Goal: Task Accomplishment & Management: Complete application form

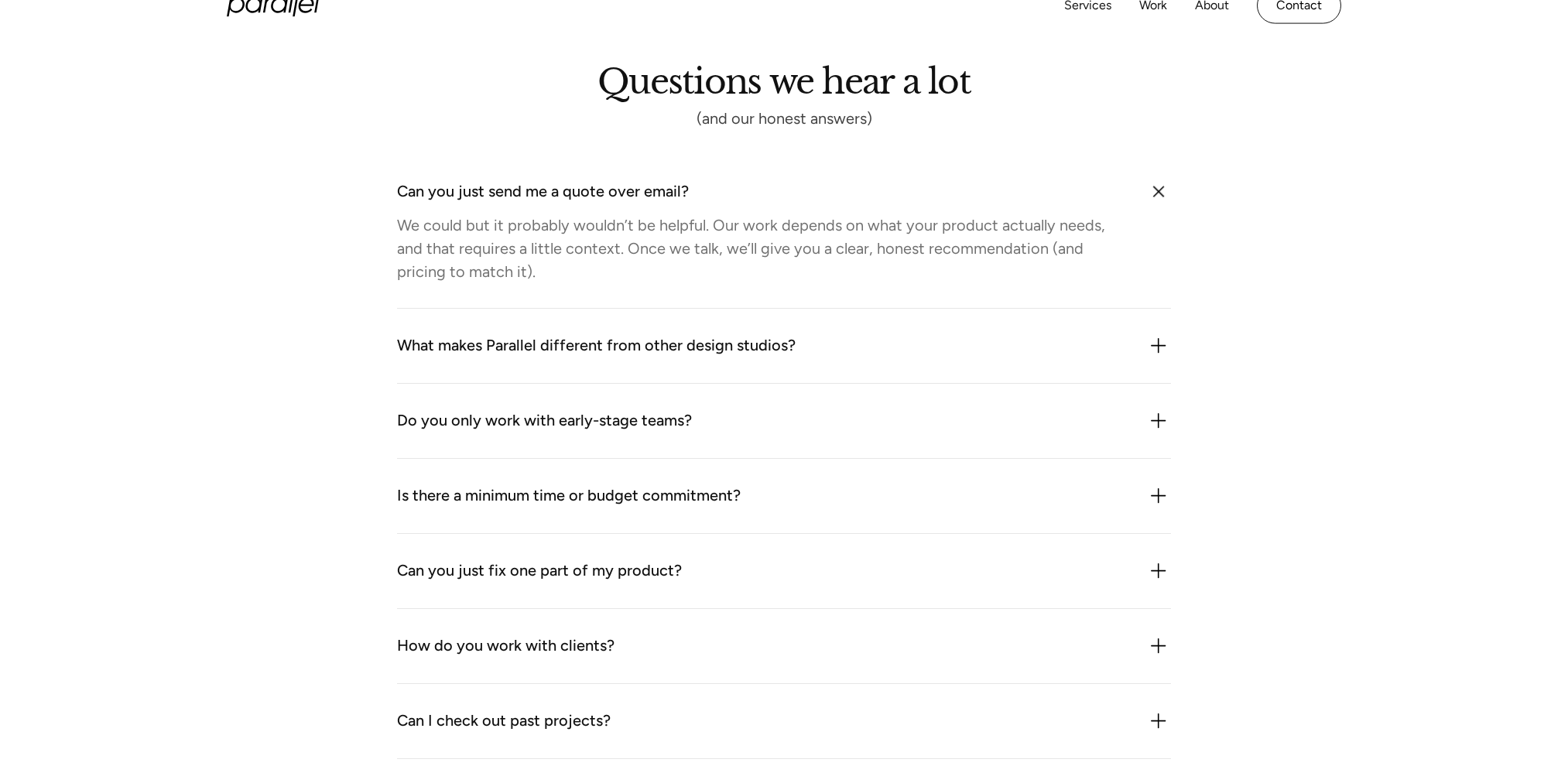
scroll to position [883, 0]
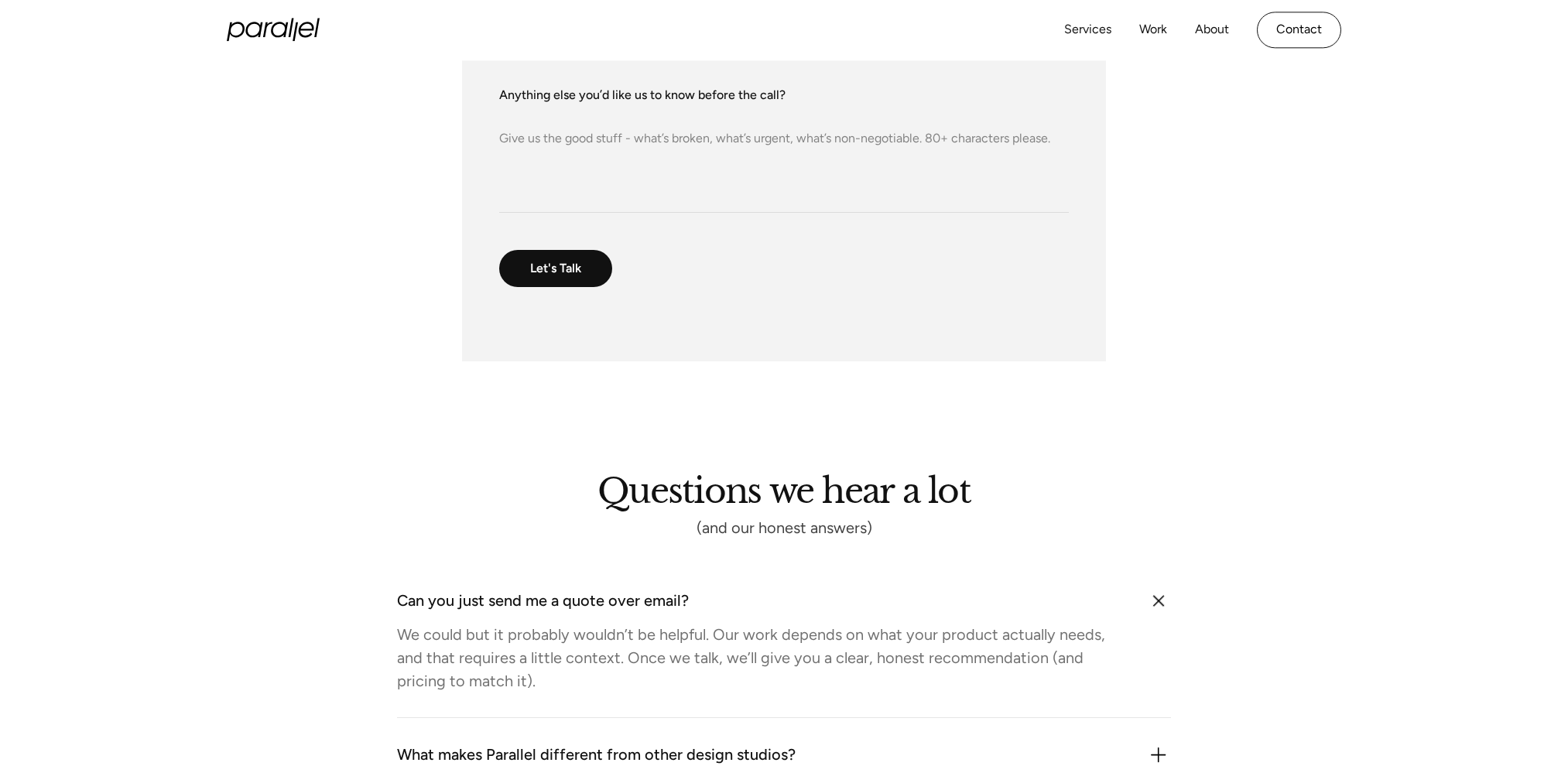
click at [1152, 604] on img at bounding box center [1158, 601] width 35 height 35
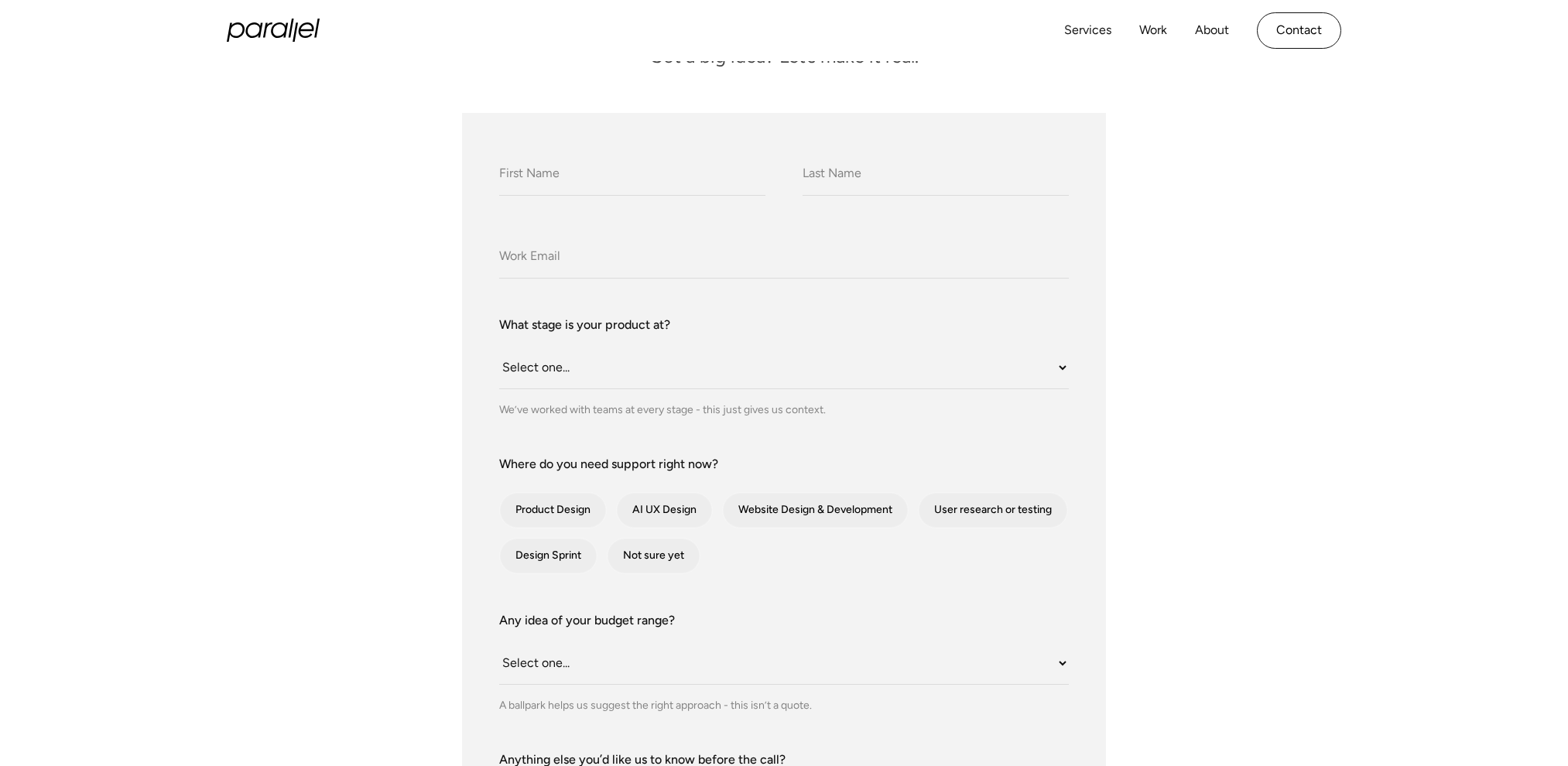
scroll to position [0, 0]
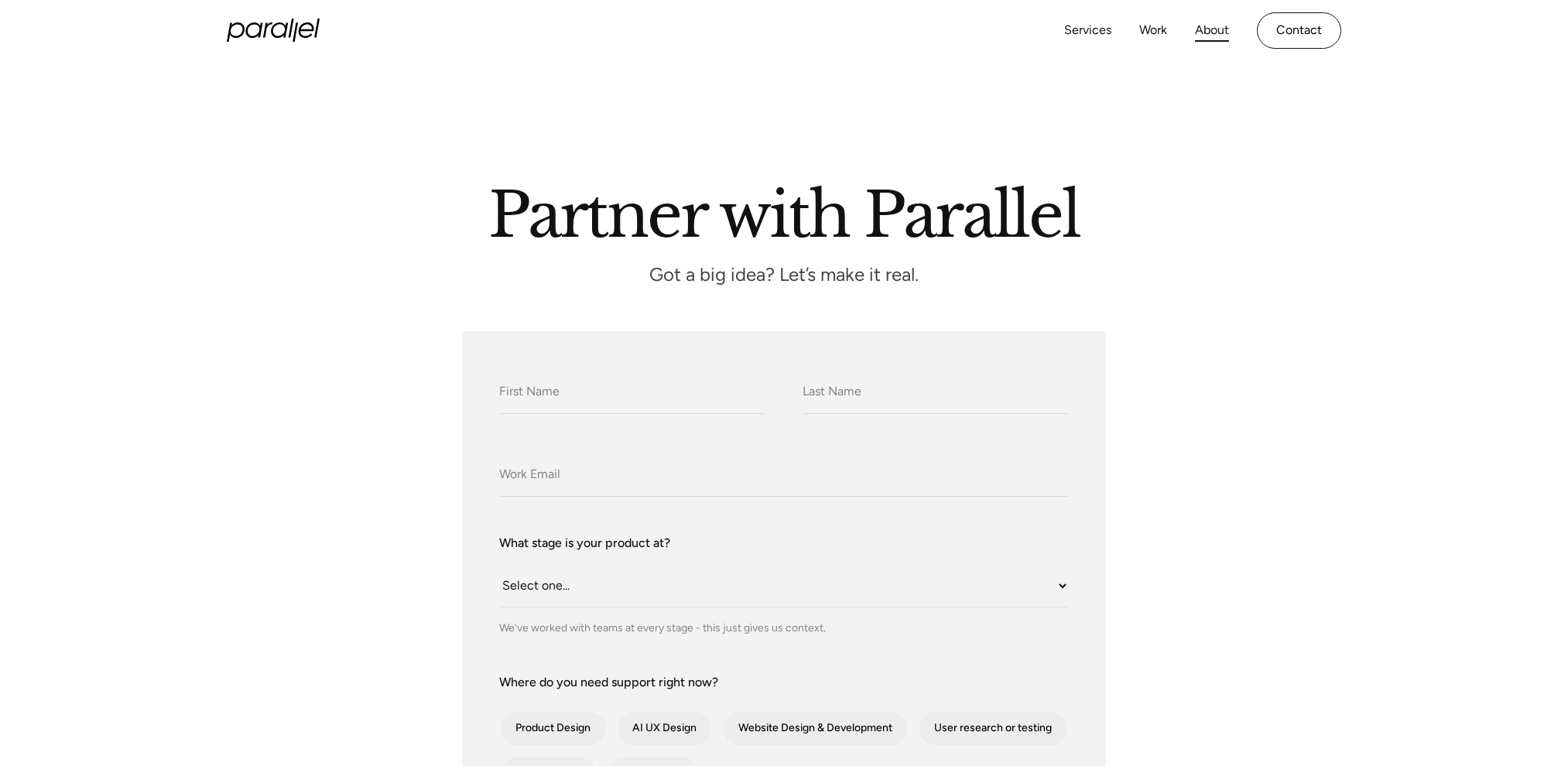
click at [1202, 31] on link "About" at bounding box center [1212, 31] width 34 height 22
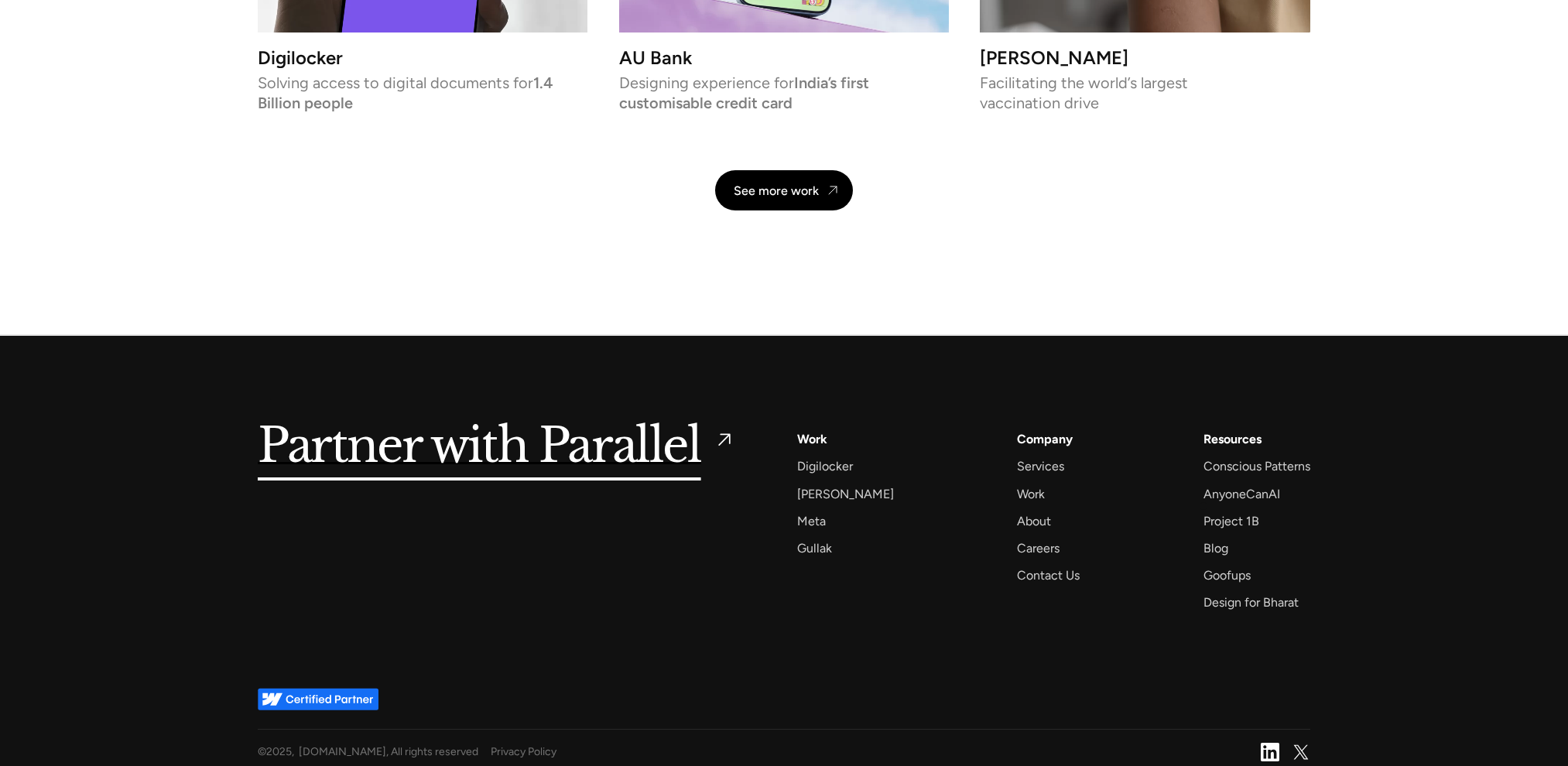
scroll to position [3690, 0]
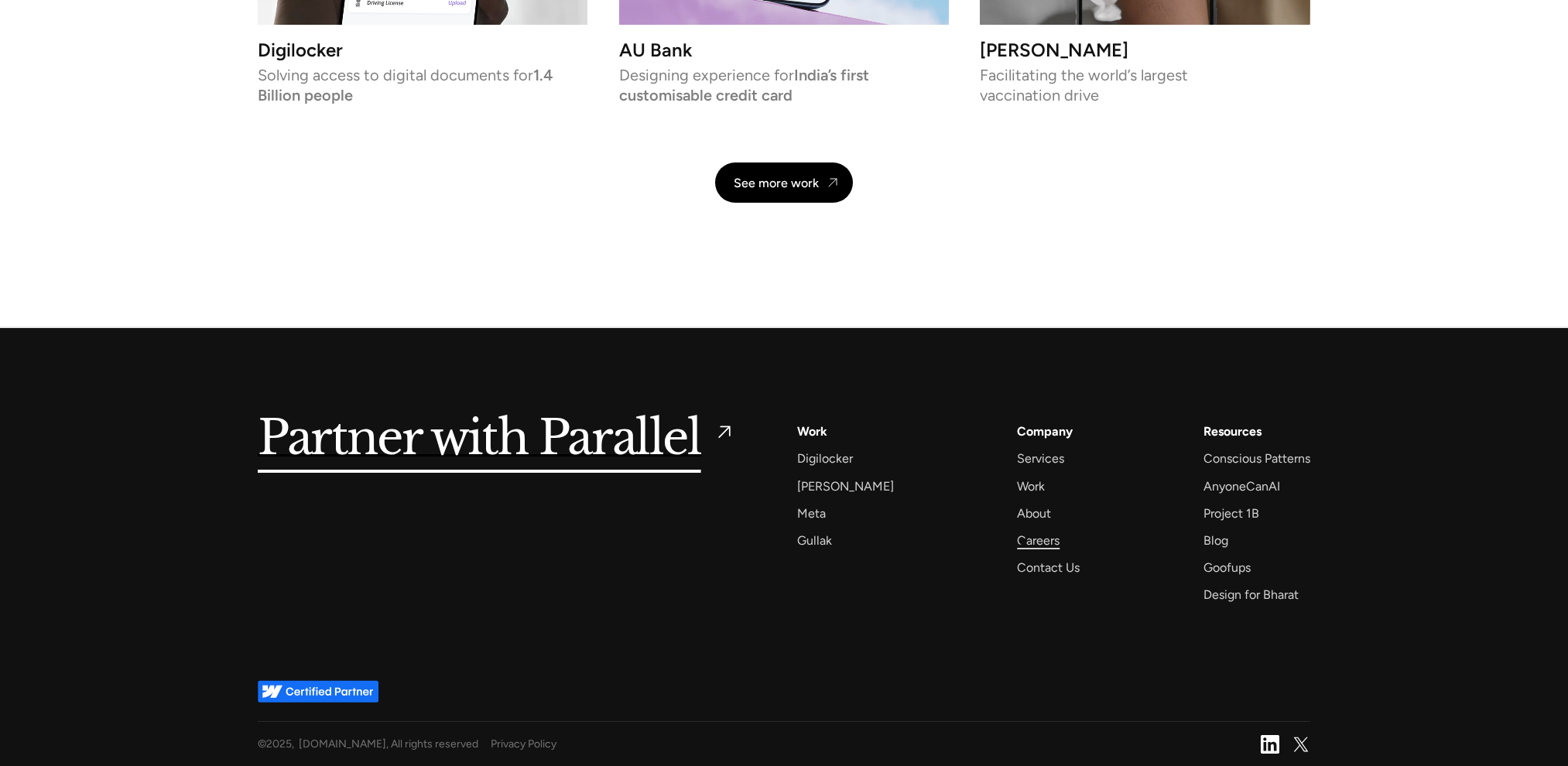
click at [1023, 542] on div "Careers" at bounding box center [1039, 541] width 43 height 21
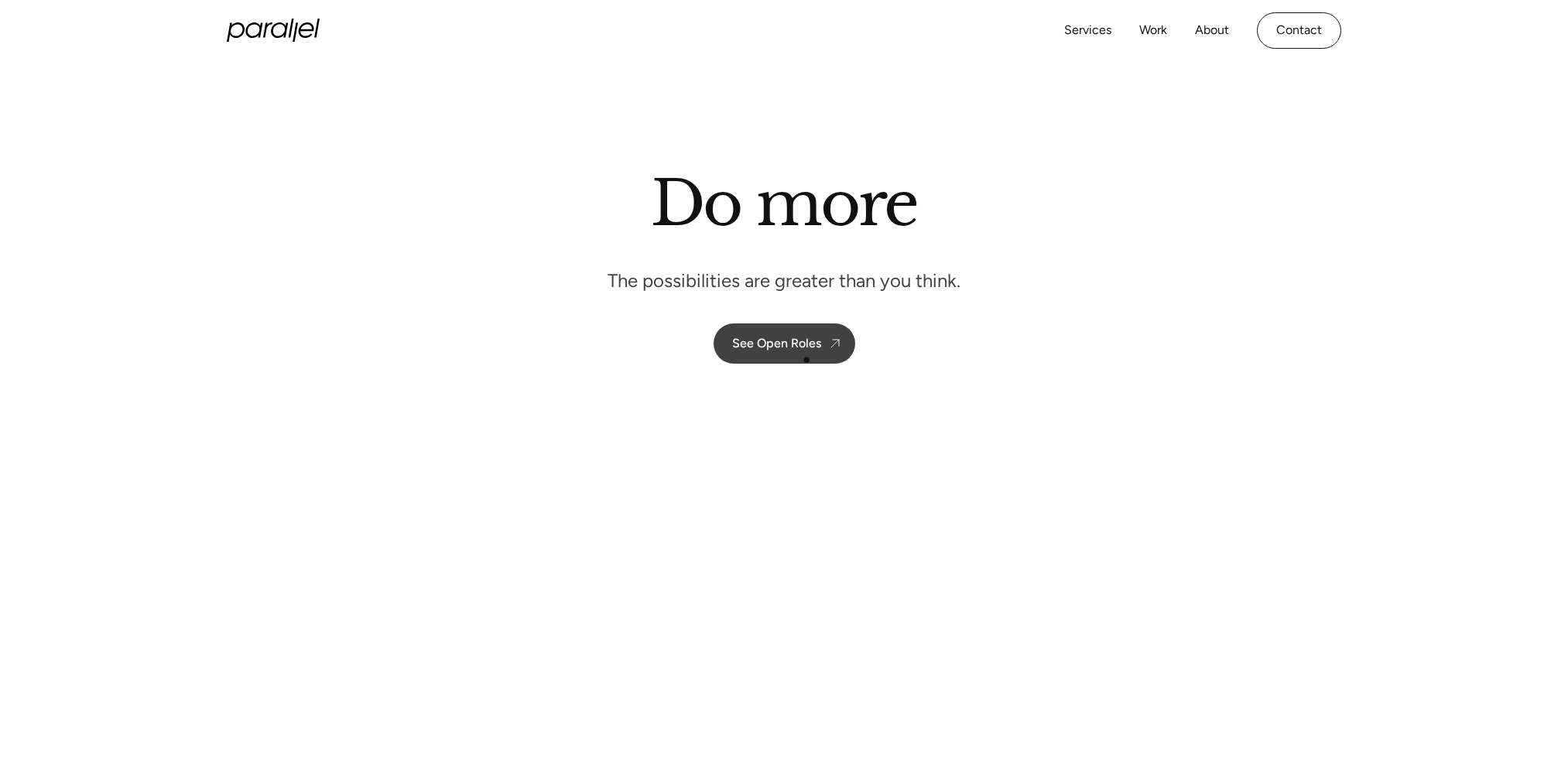
click at [806, 348] on div "See Open Roles" at bounding box center [777, 343] width 89 height 15
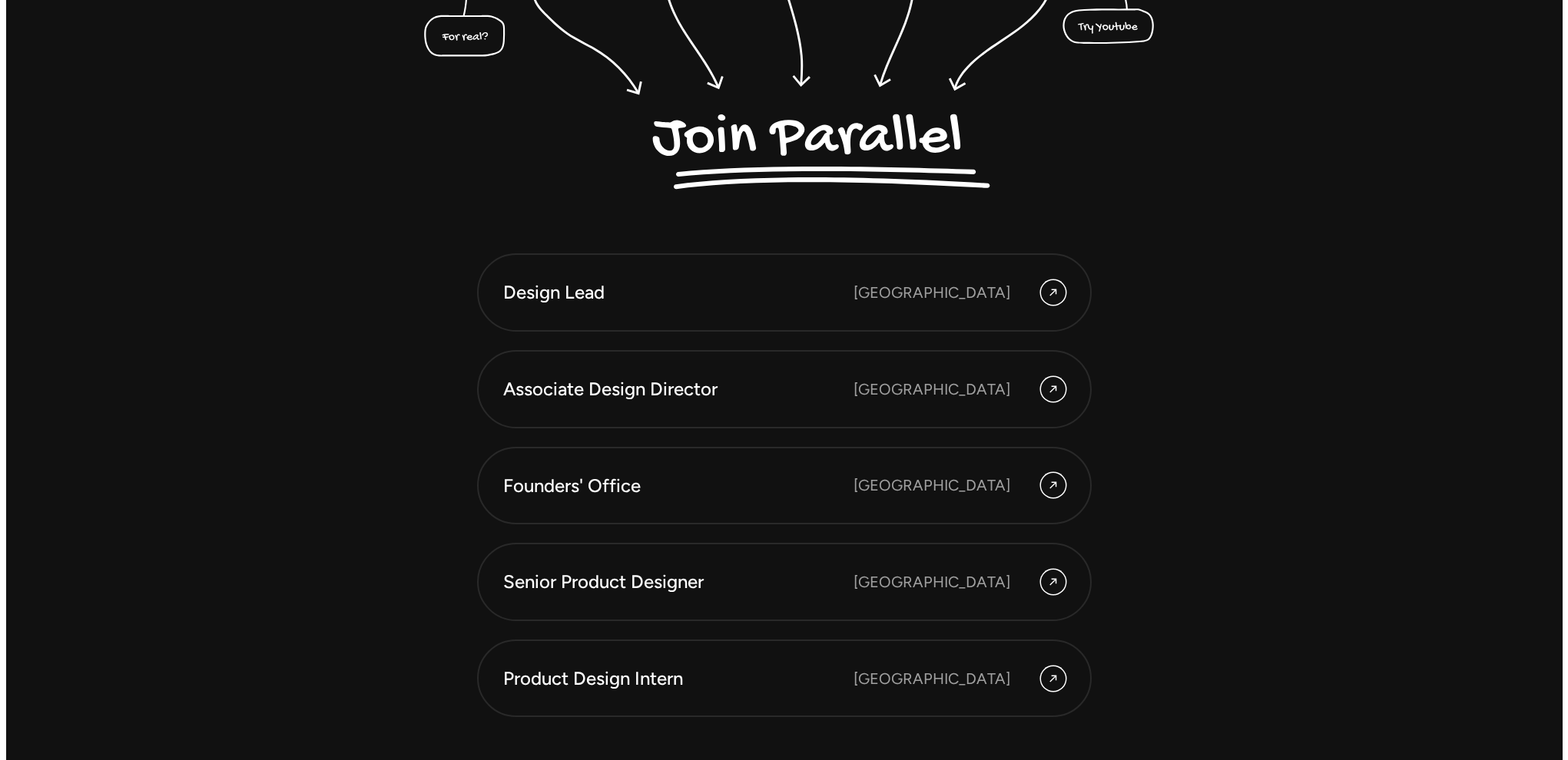
scroll to position [4471, 0]
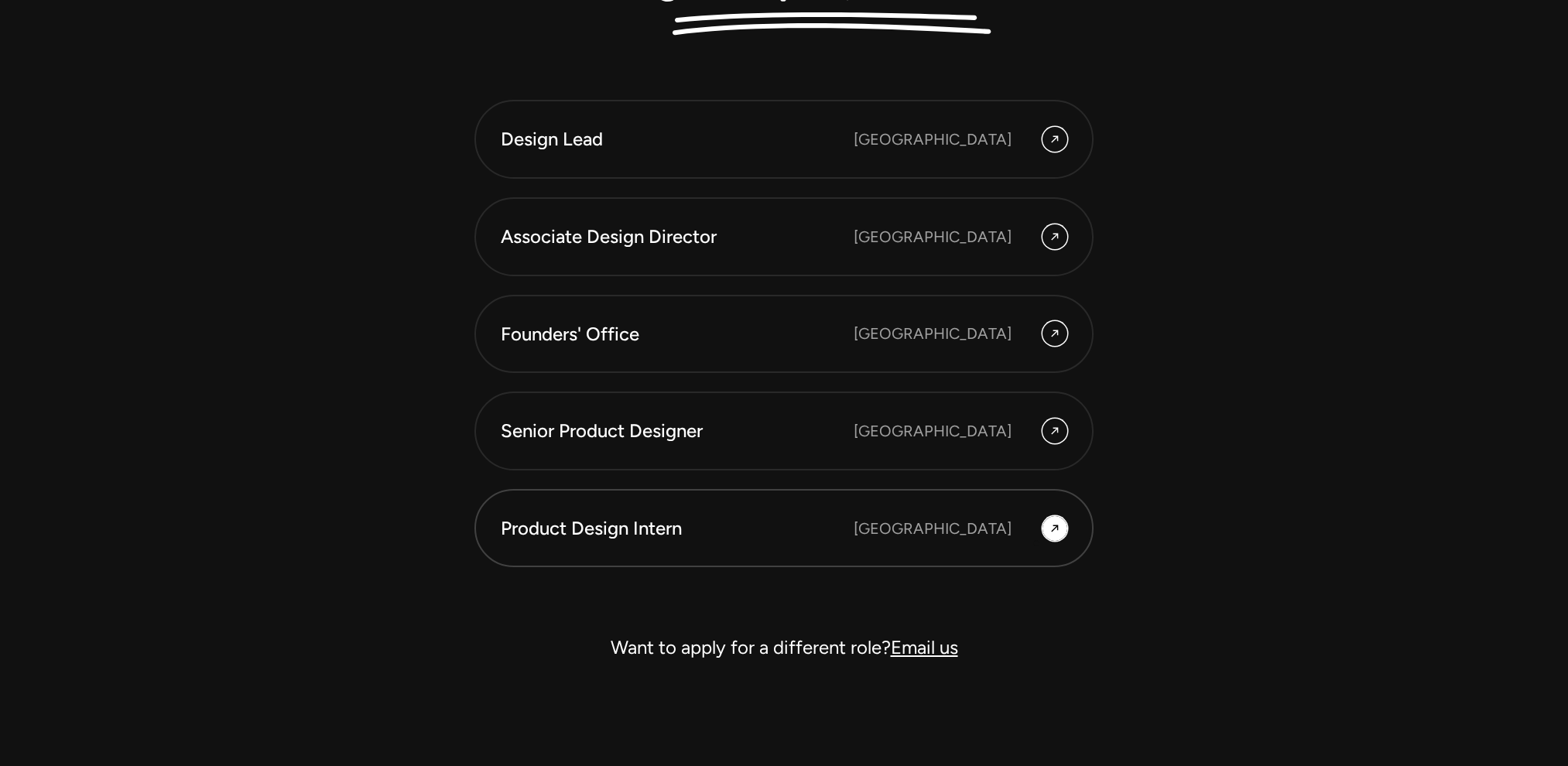
click at [1037, 543] on link "Product Design Intern Bangalore" at bounding box center [784, 529] width 619 height 79
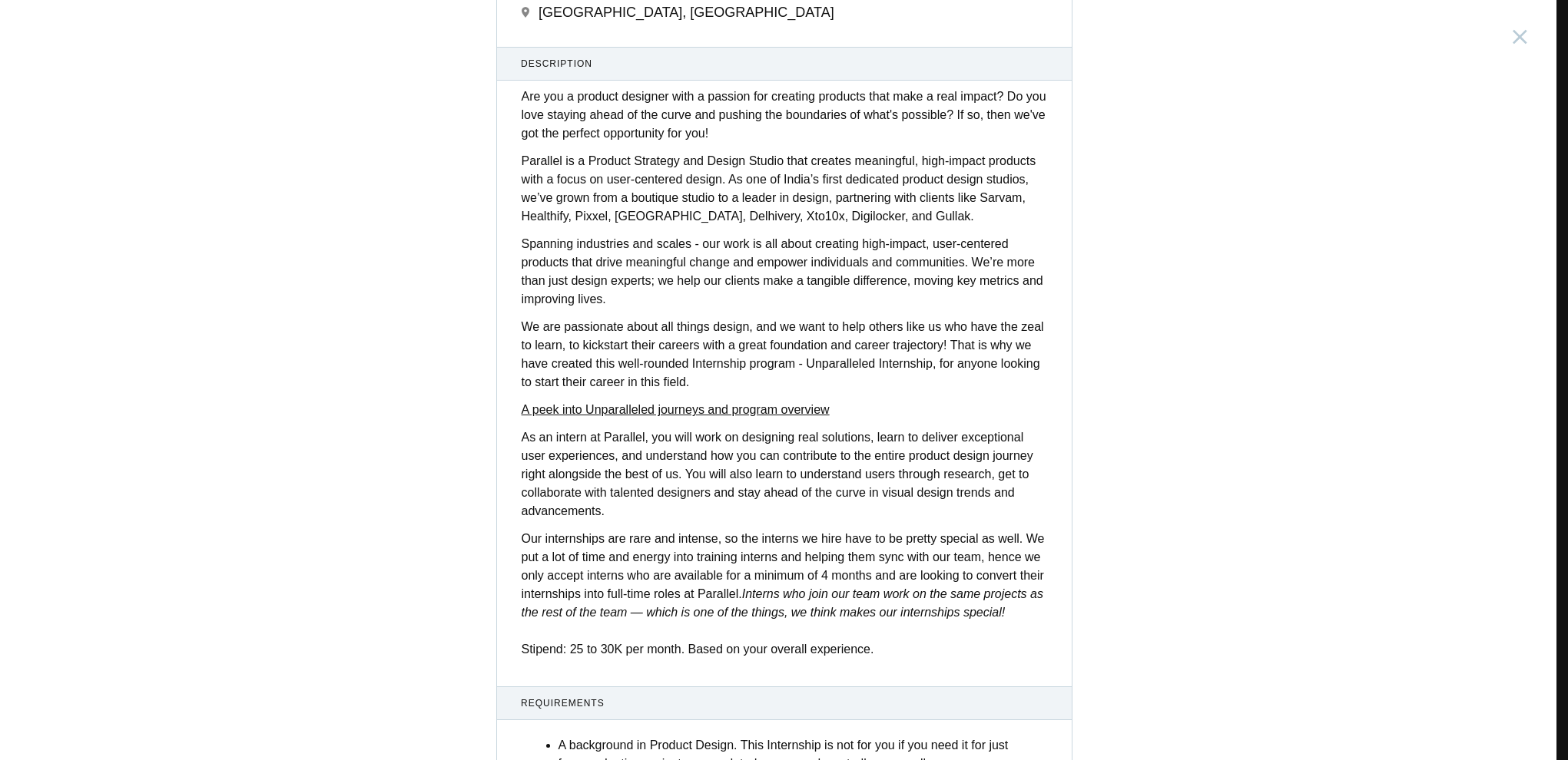
scroll to position [68, 0]
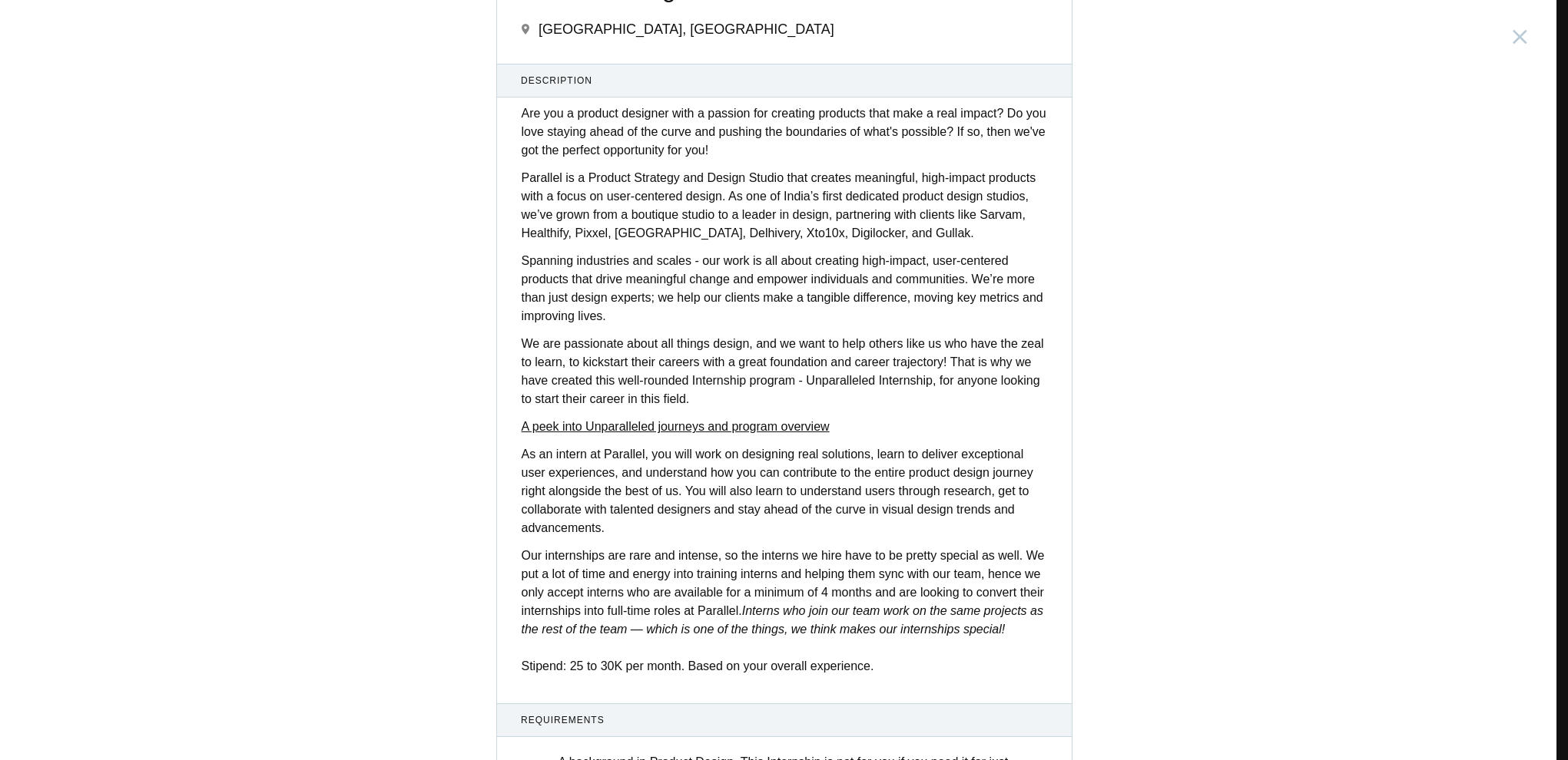
click at [829, 432] on strong "A peek into Unparalleled journeys and program overview" at bounding box center [675, 427] width 308 height 13
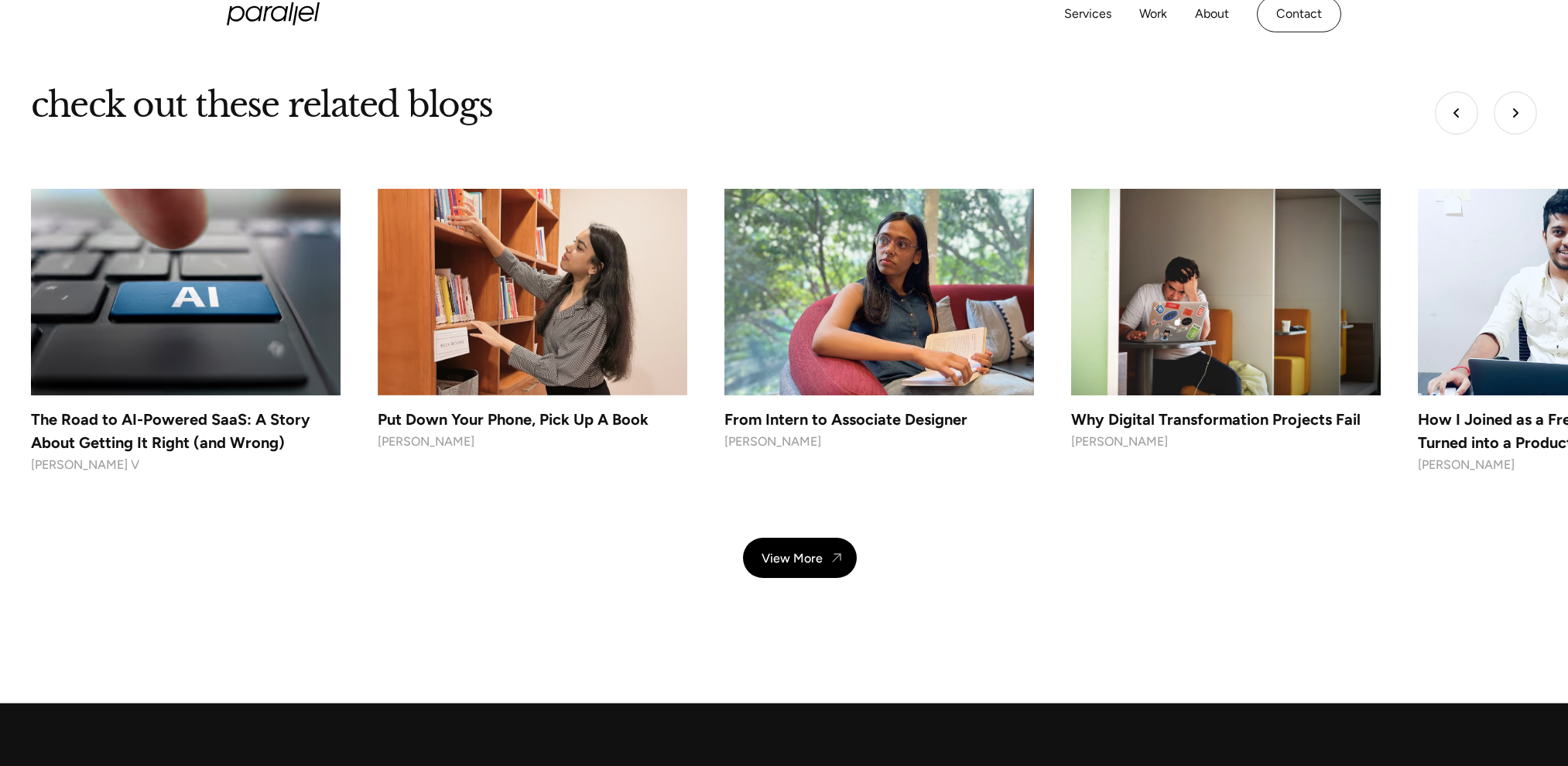
scroll to position [6113, 0]
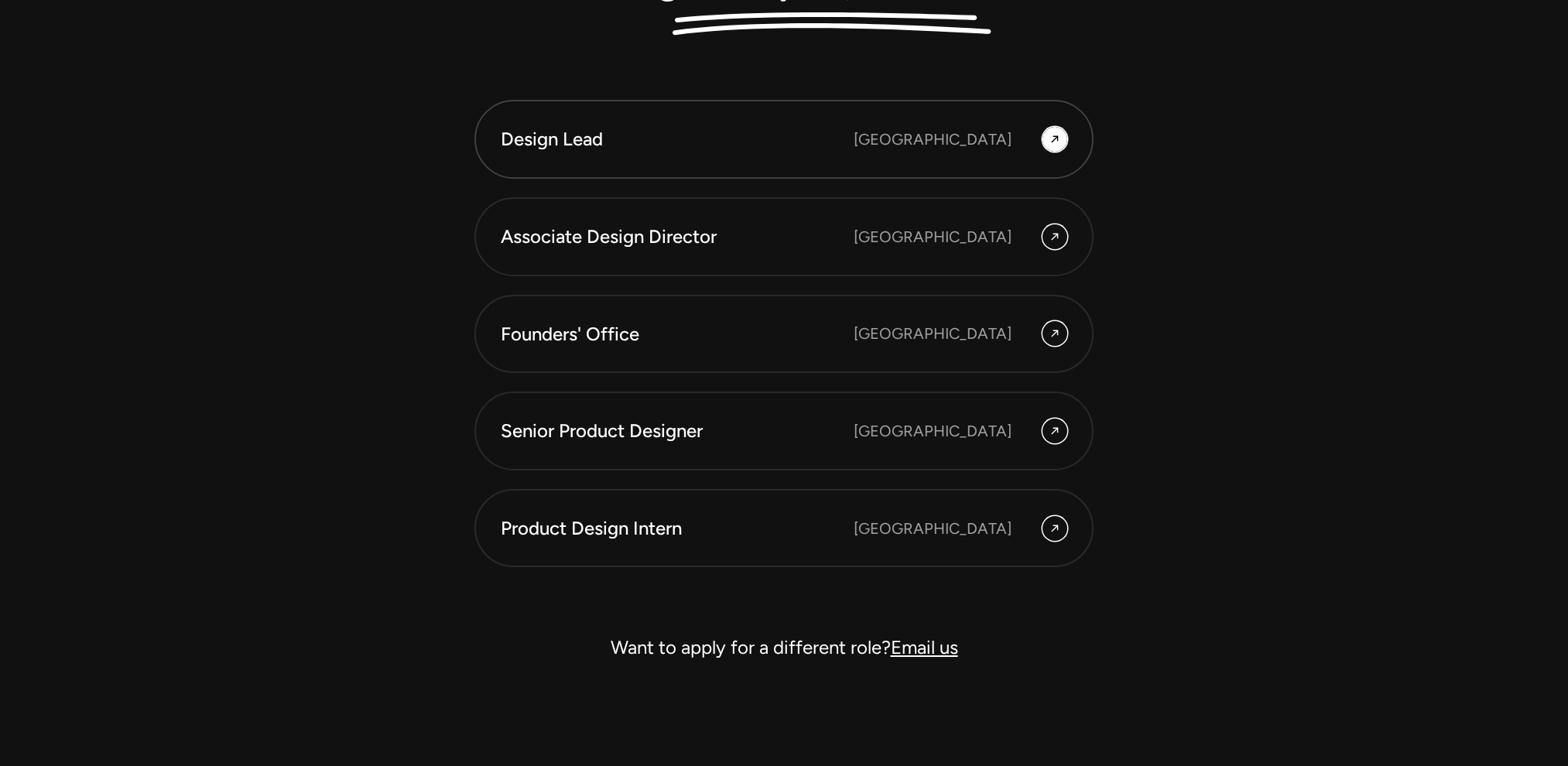
click at [821, 166] on link "Design Lead [GEOGRAPHIC_DATA]" at bounding box center [784, 139] width 619 height 79
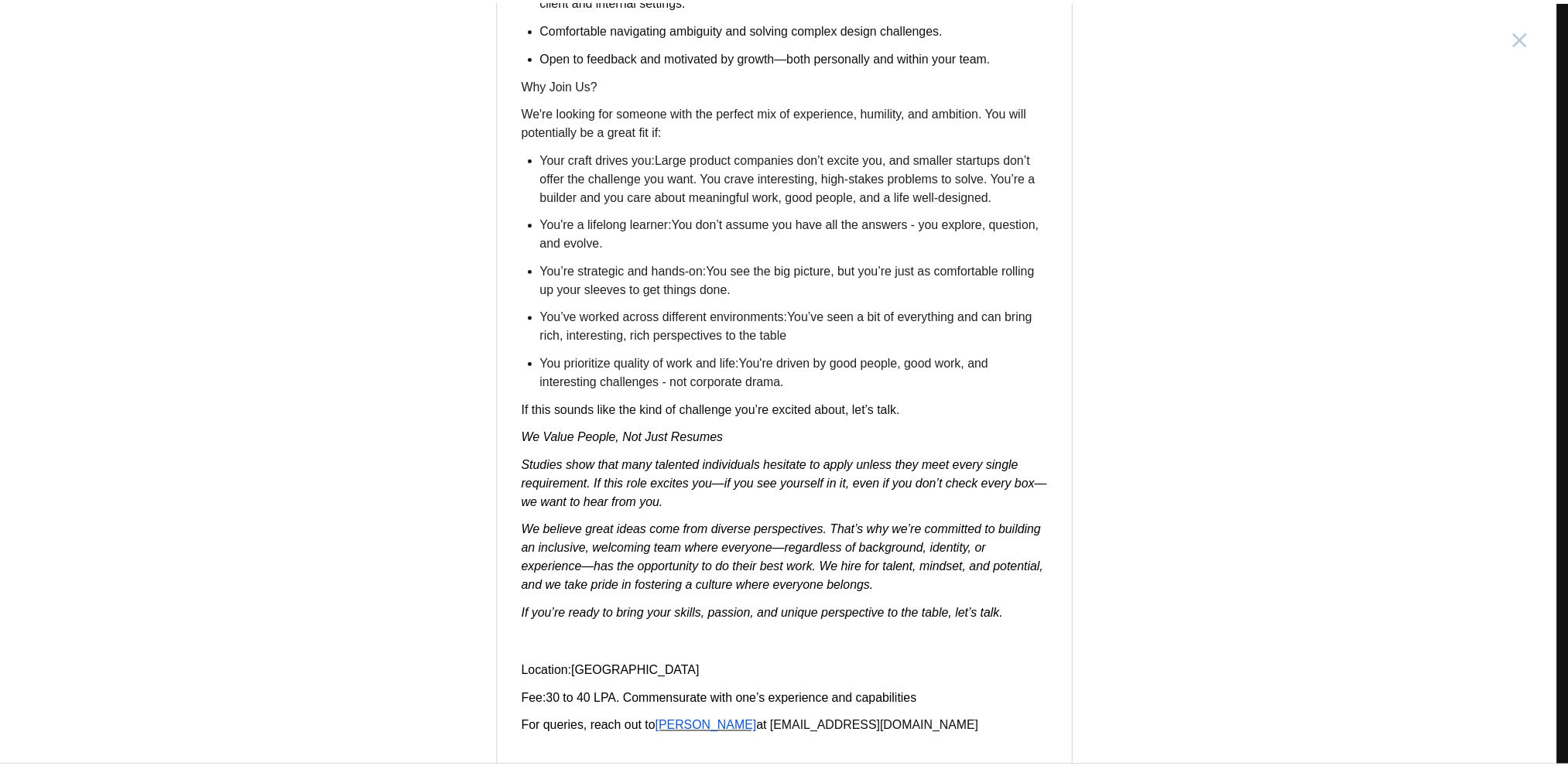
scroll to position [2320, 0]
